Goal: Task Accomplishment & Management: Manage account settings

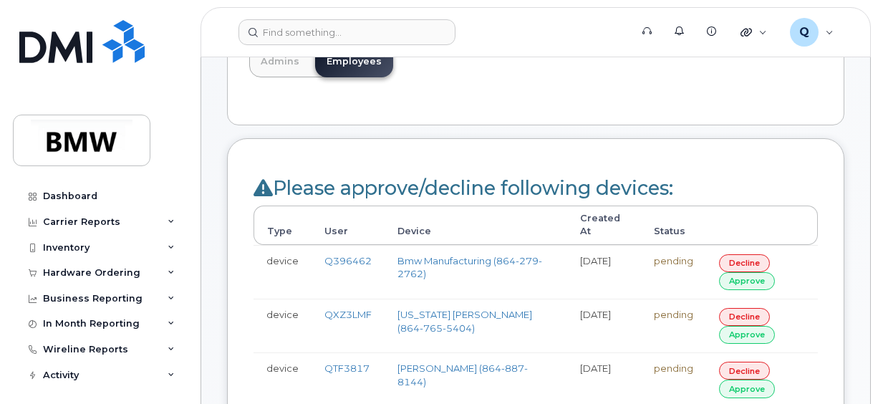
scroll to position [201, 0]
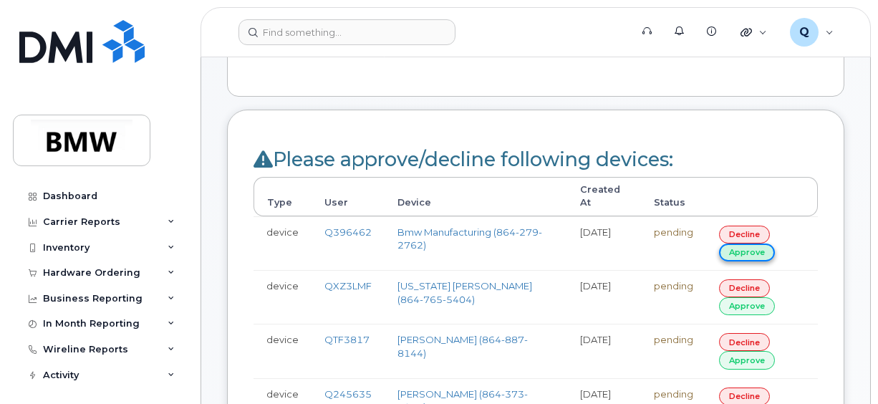
click at [758, 243] on link "approve" at bounding box center [747, 252] width 56 height 18
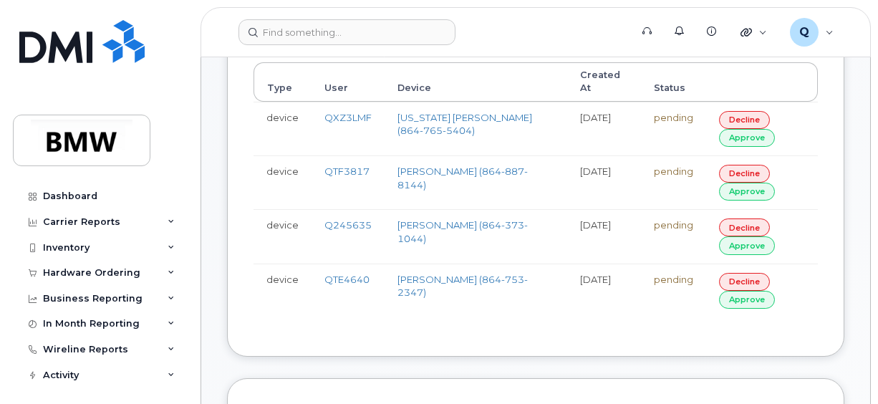
scroll to position [344, 0]
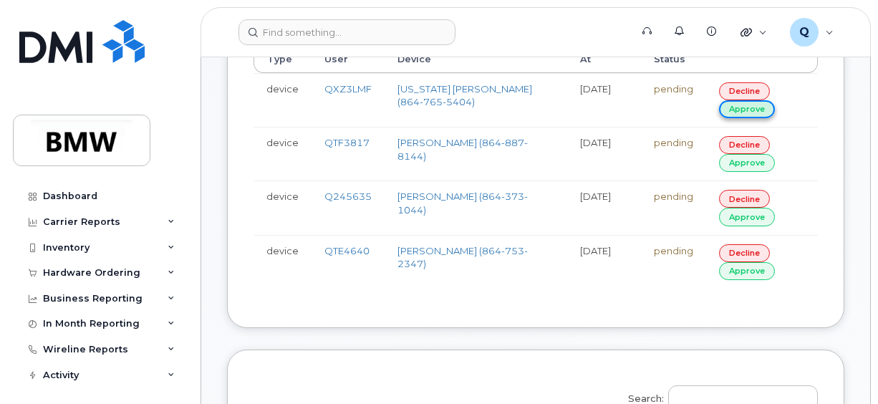
click at [745, 100] on link "approve" at bounding box center [747, 109] width 56 height 18
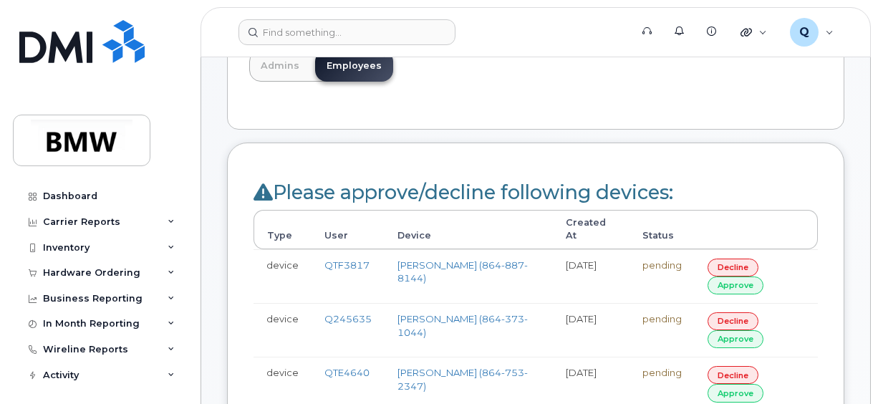
scroll to position [186, 0]
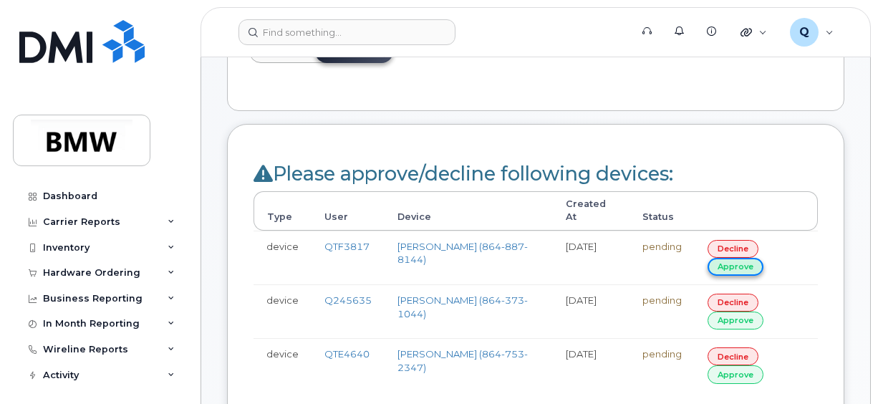
click at [750, 258] on link "approve" at bounding box center [736, 267] width 56 height 18
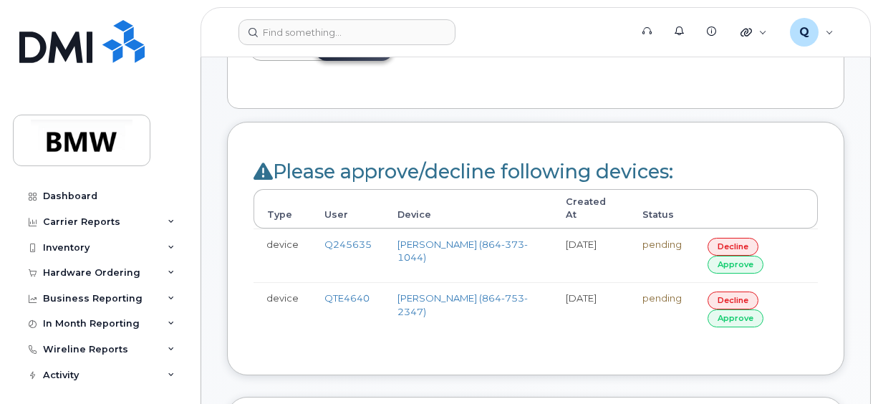
scroll to position [201, 0]
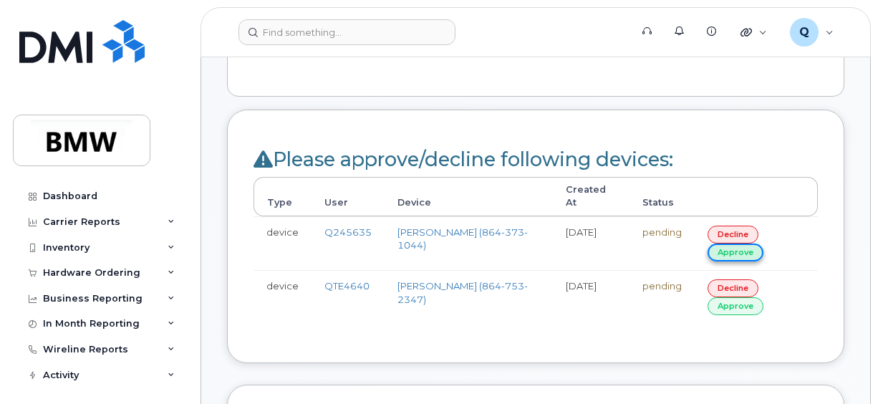
click at [732, 243] on link "approve" at bounding box center [736, 252] width 56 height 18
click at [748, 243] on link "approve" at bounding box center [736, 252] width 56 height 18
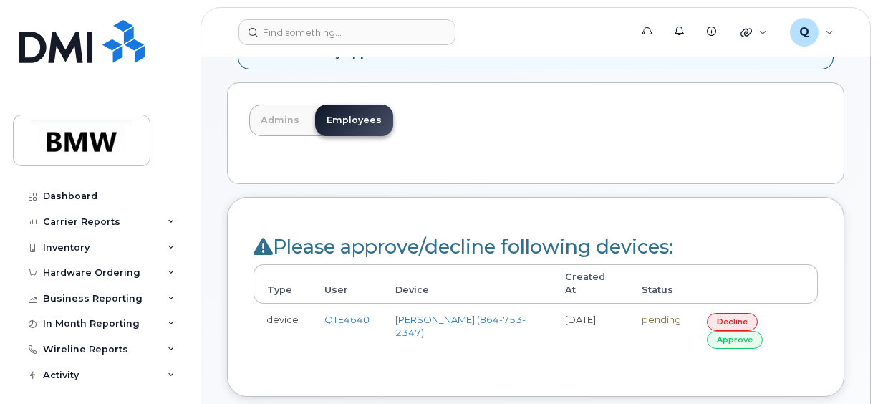
scroll to position [115, 0]
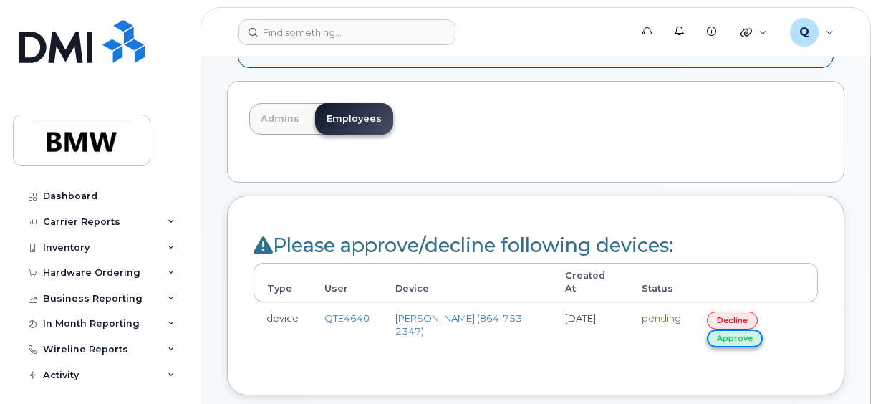
click at [733, 329] on link "approve" at bounding box center [735, 338] width 56 height 18
click at [687, 324] on td "pending" at bounding box center [661, 329] width 65 height 54
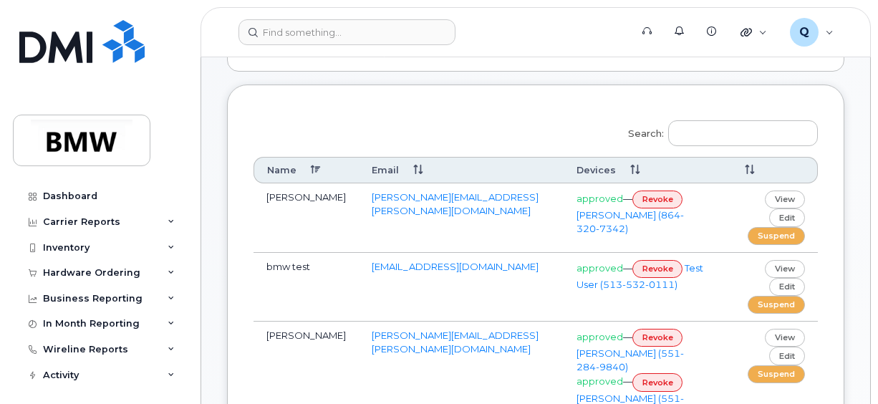
scroll to position [24, 0]
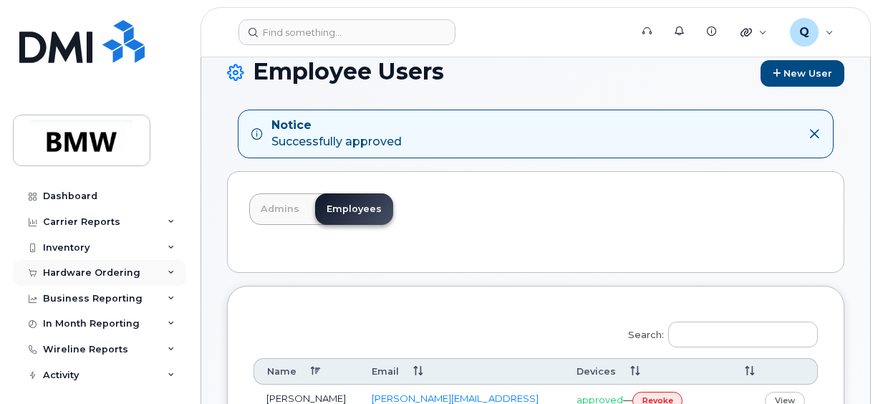
click at [117, 267] on div "Hardware Ordering" at bounding box center [91, 272] width 97 height 11
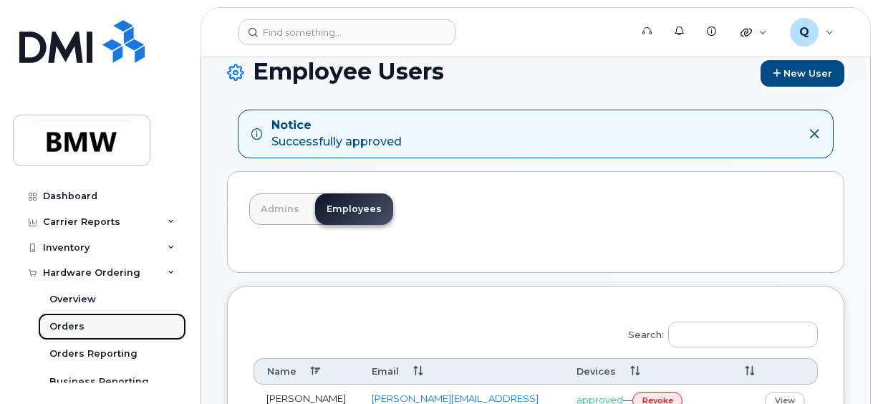
click at [71, 325] on div "Orders" at bounding box center [66, 326] width 35 height 13
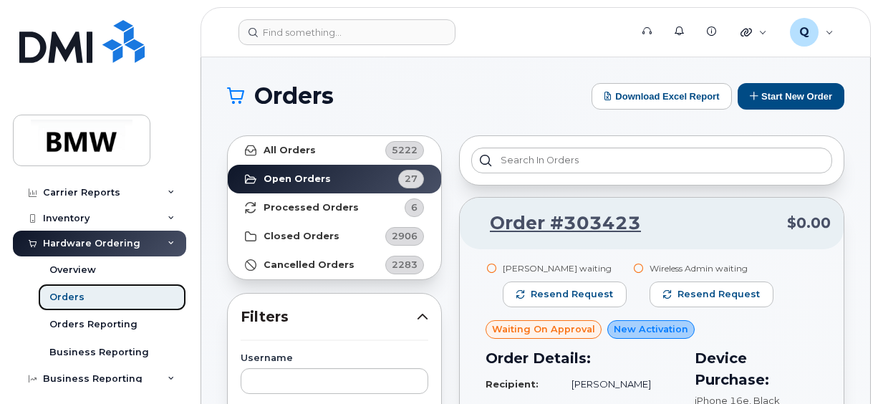
scroll to position [57, 0]
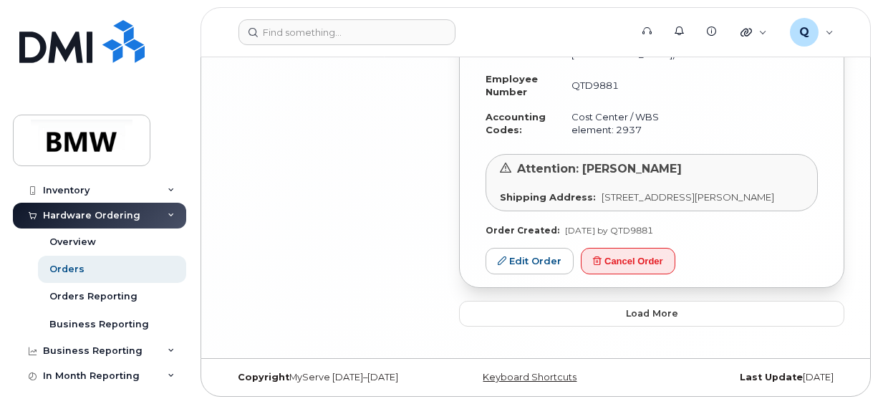
scroll to position [3702, 0]
click at [560, 306] on button "Load more" at bounding box center [651, 314] width 385 height 26
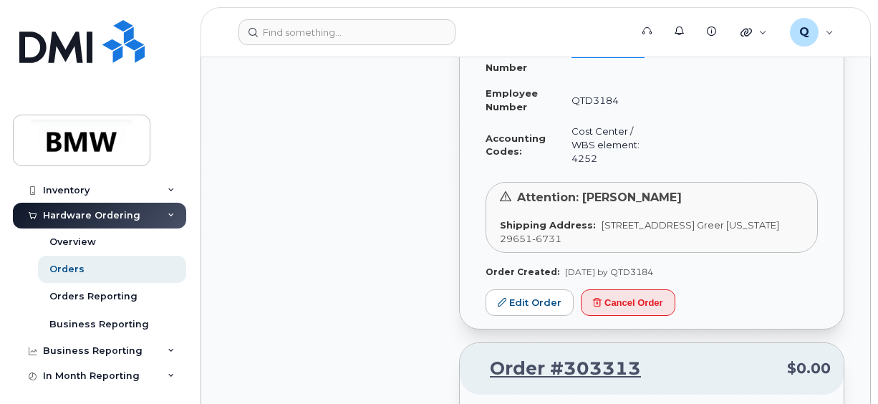
scroll to position [2614, 0]
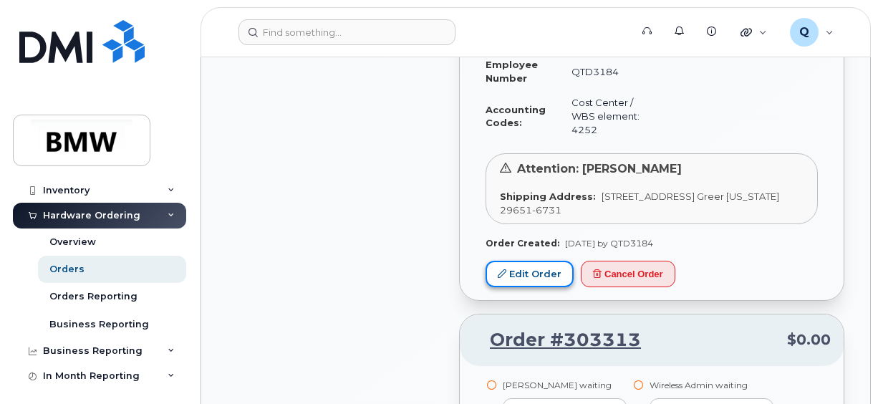
click at [528, 287] on link "Edit Order" at bounding box center [530, 274] width 88 height 26
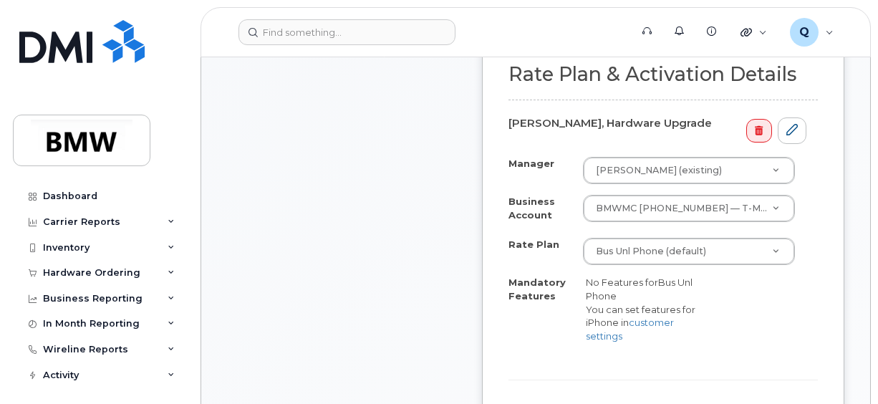
scroll to position [506, 0]
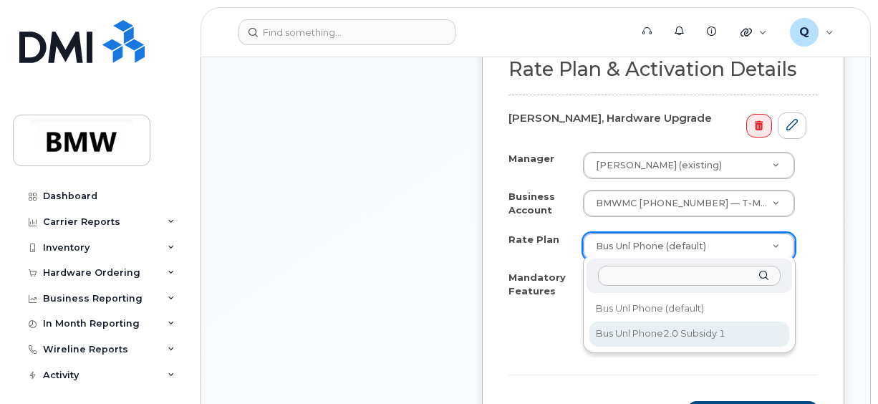
select select "Bus Unl Phone2.0 Subsidy 1"
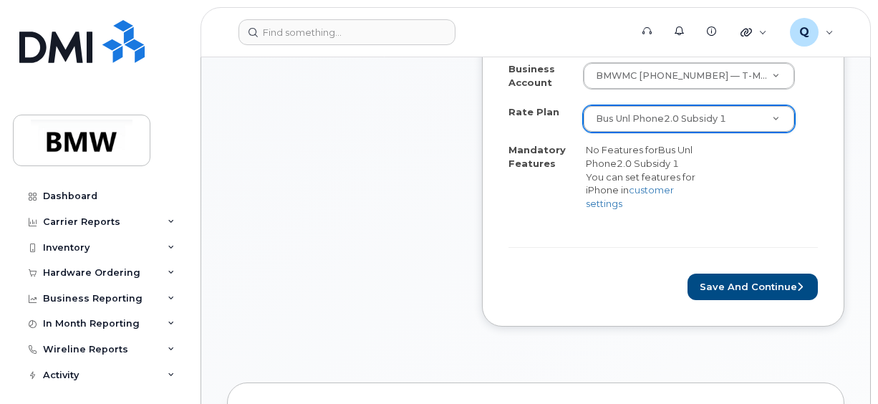
scroll to position [646, 0]
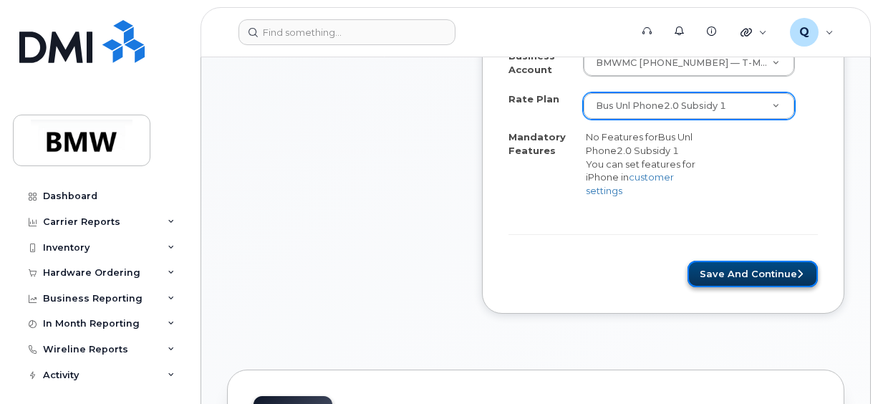
click at [732, 269] on button "Save and Continue" at bounding box center [752, 274] width 130 height 26
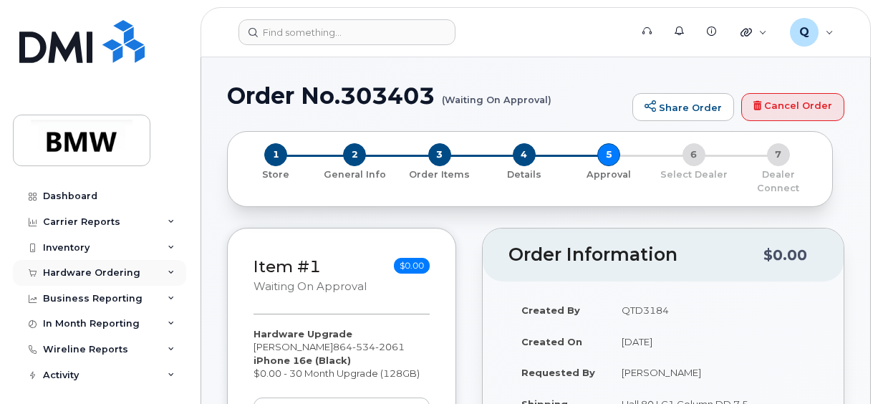
click at [92, 268] on div "Hardware Ordering" at bounding box center [91, 272] width 97 height 11
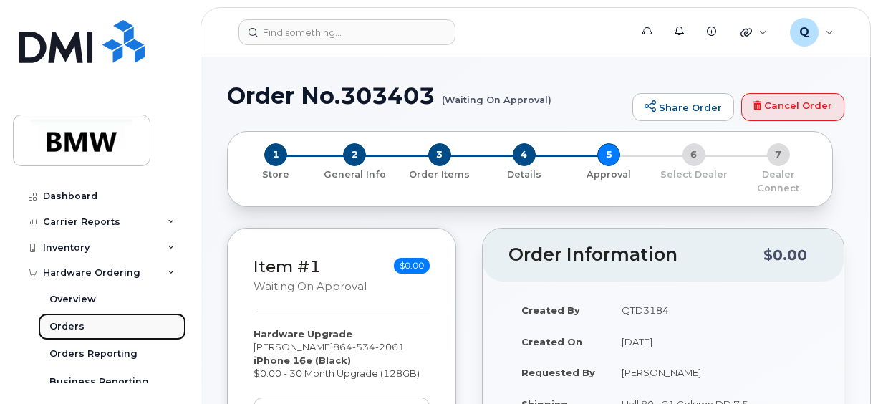
click at [85, 327] on link "Orders" at bounding box center [112, 326] width 148 height 27
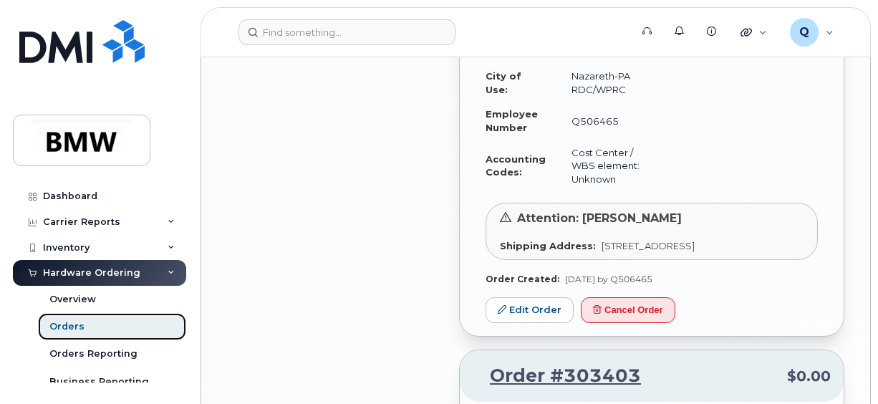
scroll to position [2140, 0]
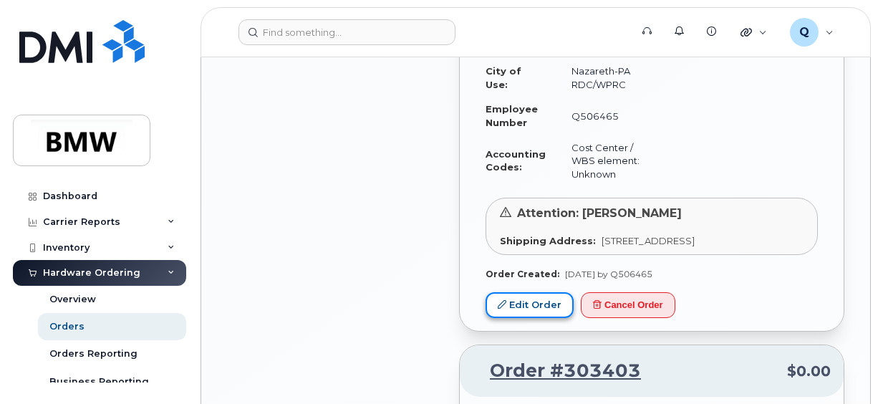
click at [526, 319] on link "Edit Order" at bounding box center [530, 305] width 88 height 26
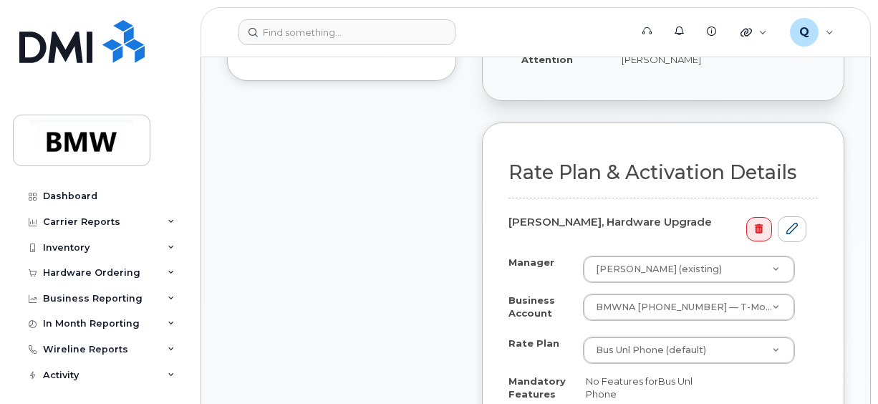
scroll to position [402, 0]
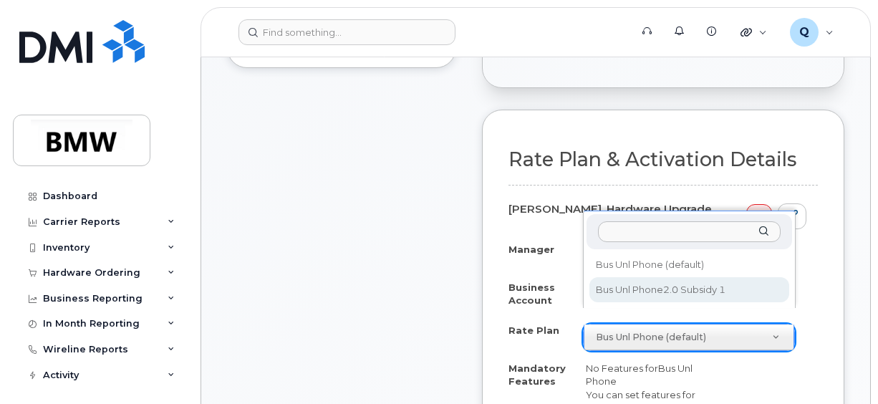
select select "Bus Unl Phone2.0 Subsidy 1"
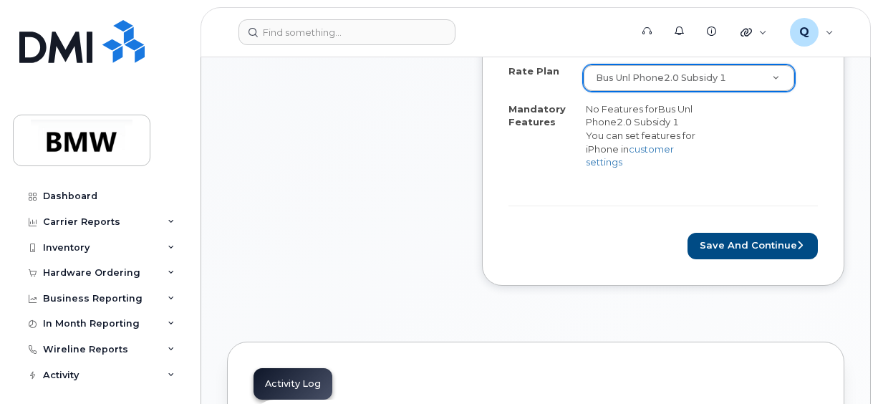
scroll to position [663, 0]
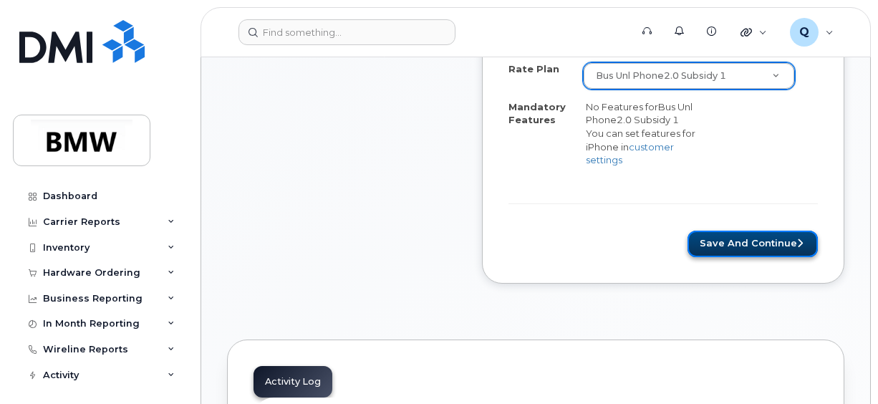
click at [748, 231] on button "Save and Continue" at bounding box center [752, 244] width 130 height 26
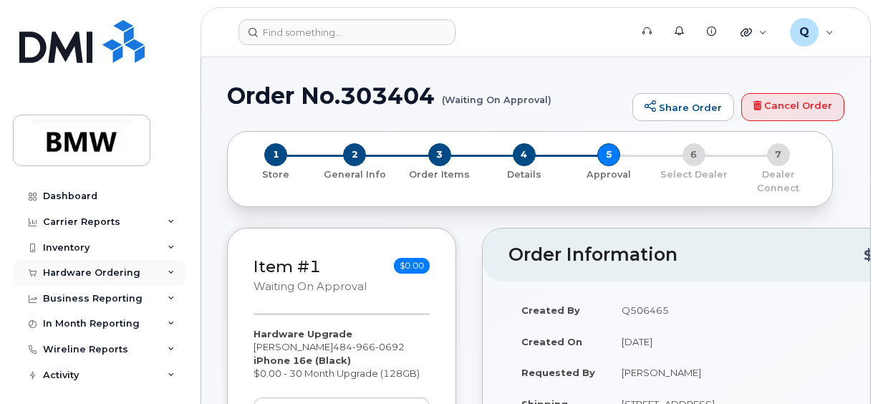
click at [74, 271] on div "Hardware Ordering" at bounding box center [91, 272] width 97 height 11
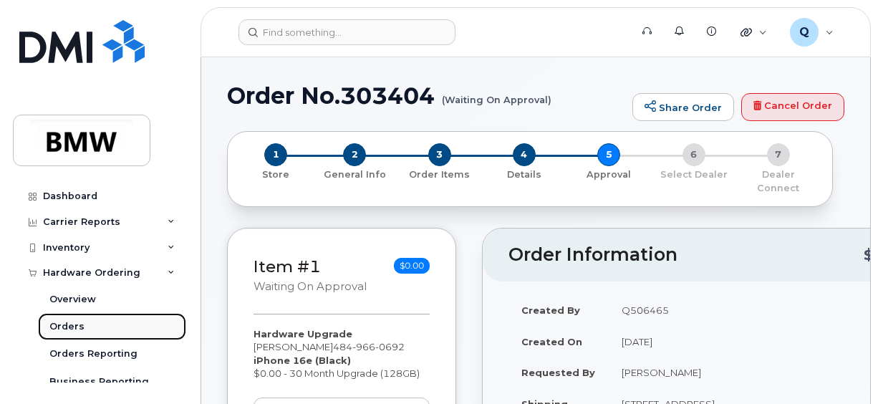
click at [69, 324] on div "Orders" at bounding box center [66, 326] width 35 height 13
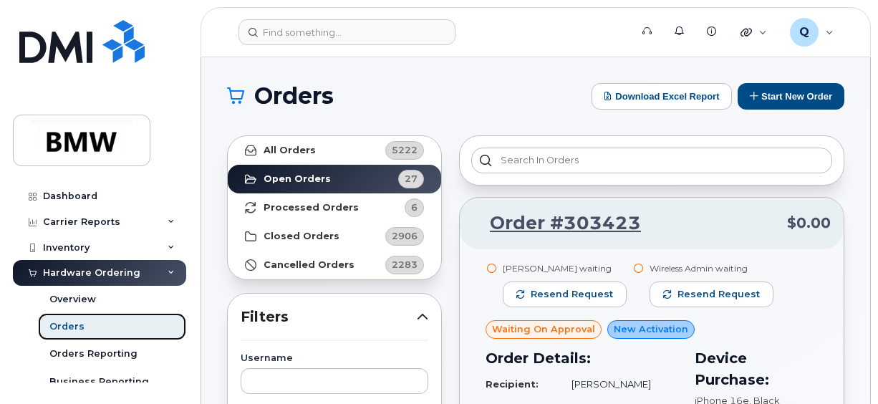
scroll to position [4, 0]
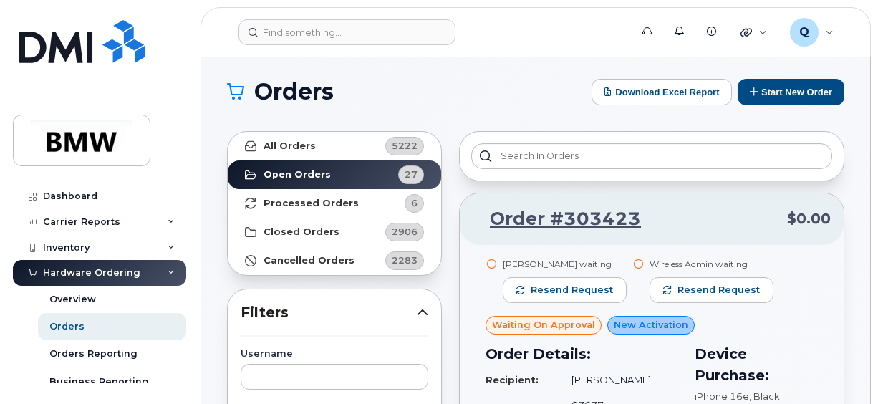
drag, startPoint x: 879, startPoint y: 26, endPoint x: 594, endPoint y: 180, distance: 324.9
drag, startPoint x: 594, startPoint y: 180, endPoint x: 546, endPoint y: 88, distance: 103.8
click at [546, 88] on h1 "Orders" at bounding box center [405, 91] width 357 height 23
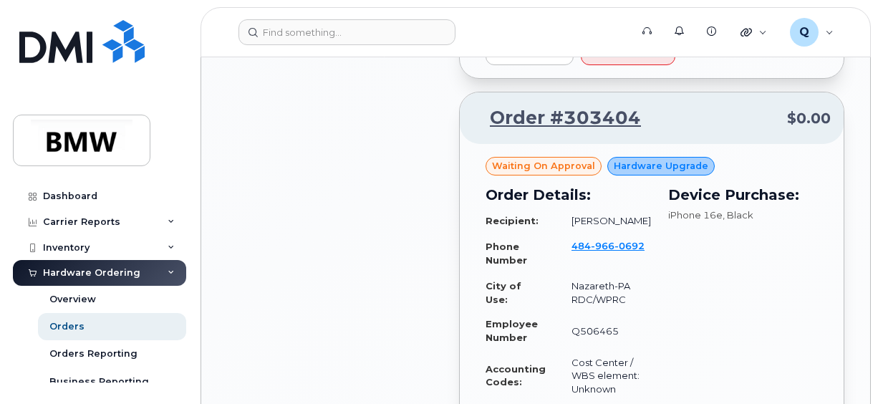
click at [546, 88] on div "Order #303423 $0.00 Moritz Lindemann waiting Resend request Wireless Admin wait…" at bounding box center [651, 116] width 385 height 3689
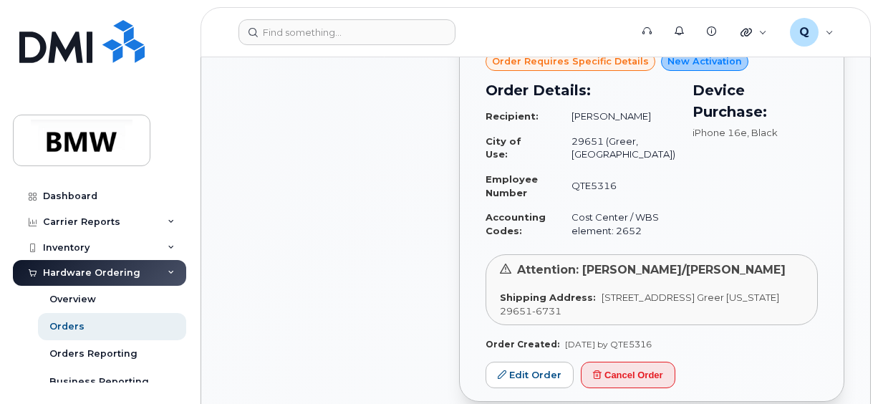
scroll to position [1150, 0]
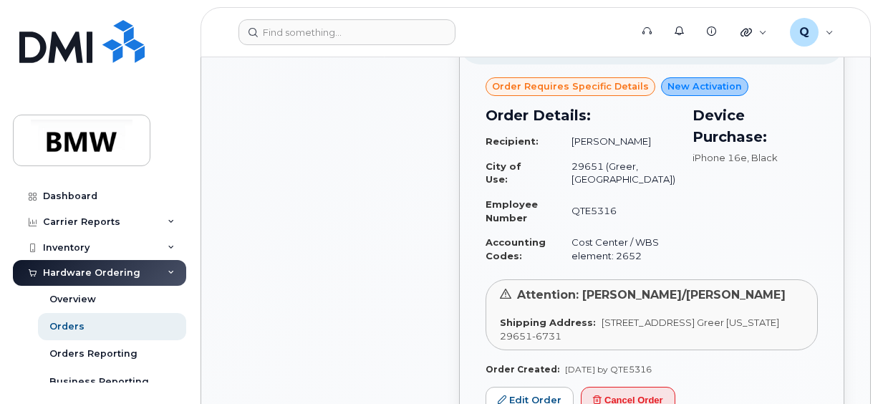
click at [546, 105] on h3 "Order Details:" at bounding box center [581, 115] width 190 height 21
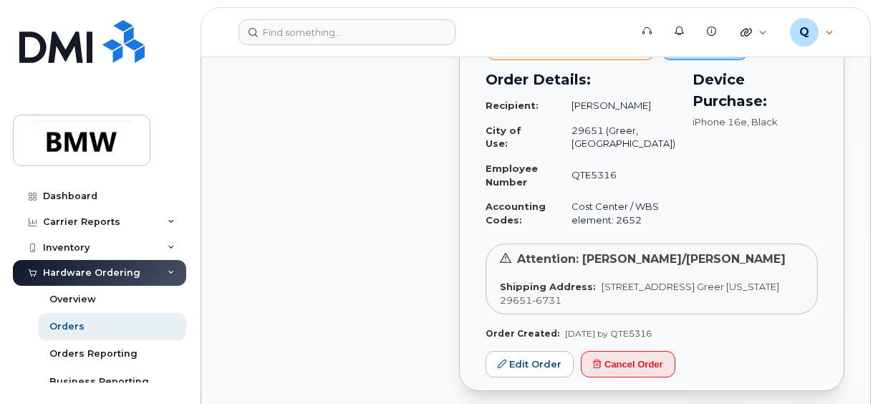
scroll to position [1207, 0]
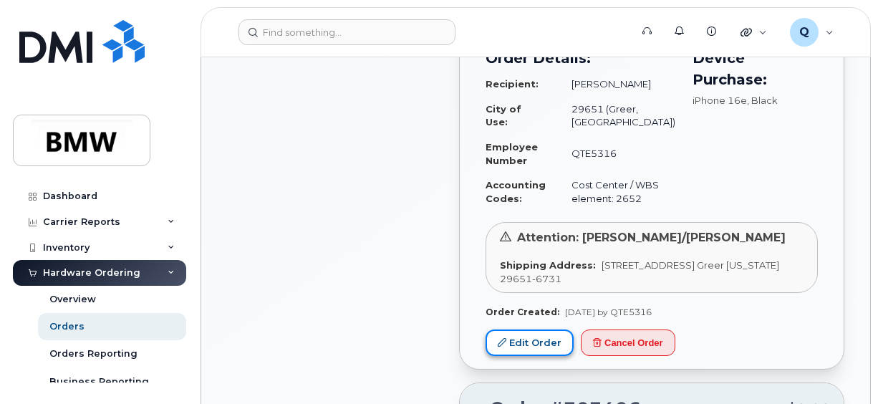
click at [503, 347] on icon at bounding box center [502, 342] width 9 height 9
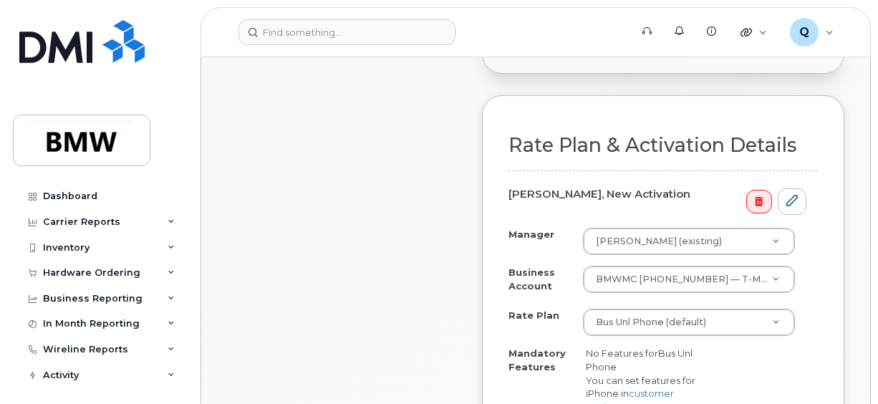
scroll to position [458, 0]
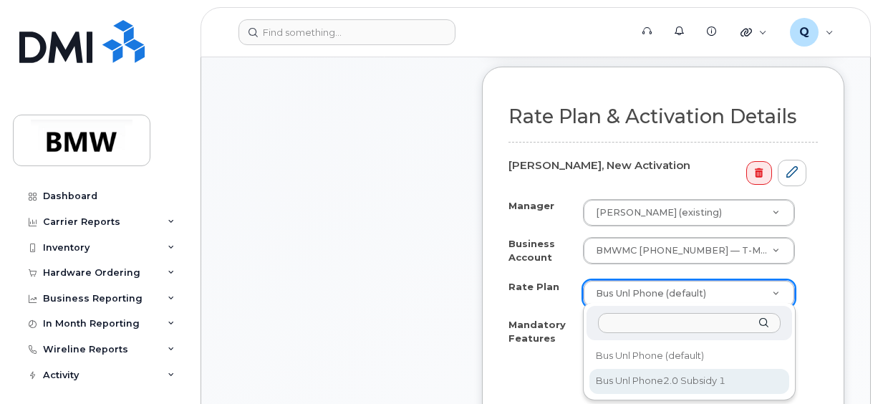
select select "Bus Unl Phone2.0 Subsidy 1"
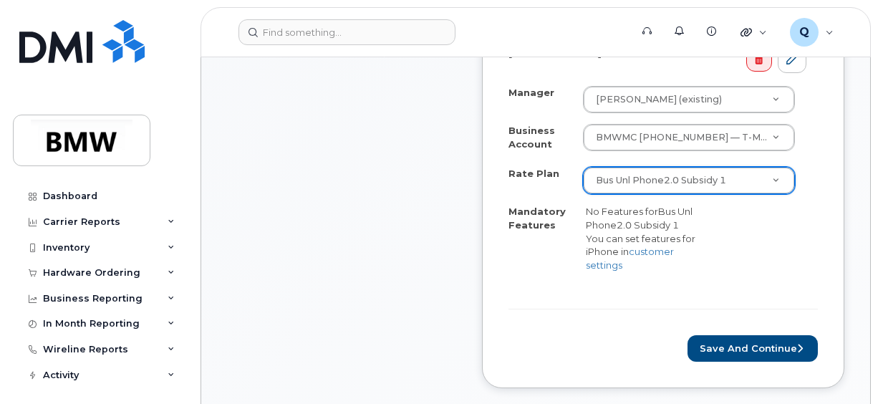
scroll to position [584, 0]
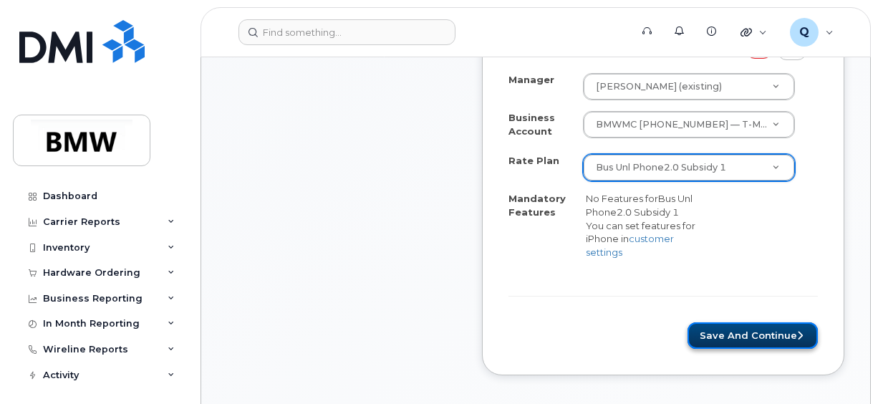
click at [737, 322] on button "Save and Continue" at bounding box center [752, 335] width 130 height 26
